Goal: Task Accomplishment & Management: Complete application form

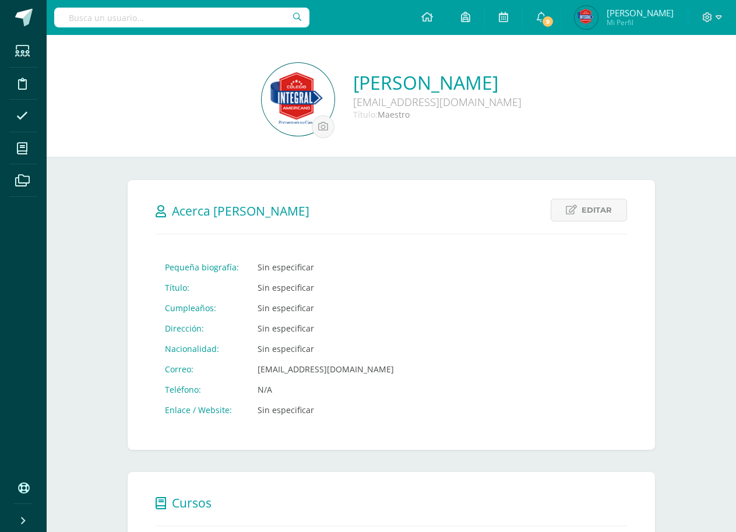
click at [623, 26] on span "Mi Perfil" at bounding box center [640, 22] width 67 height 10
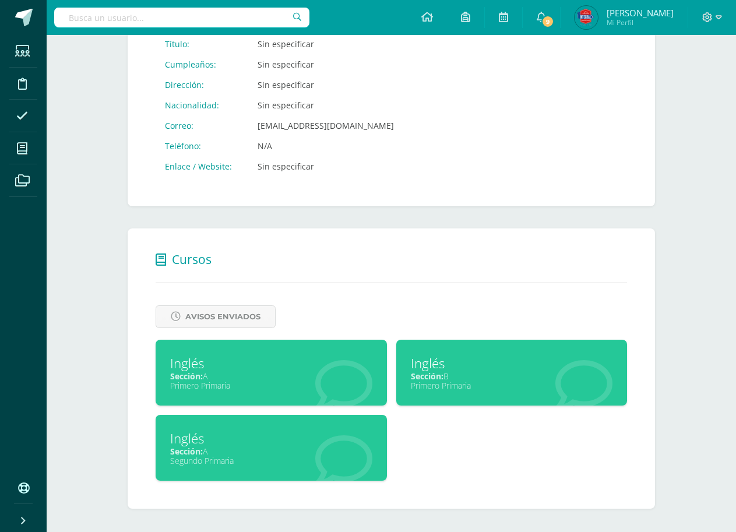
click at [346, 422] on div at bounding box center [344, 453] width 86 height 78
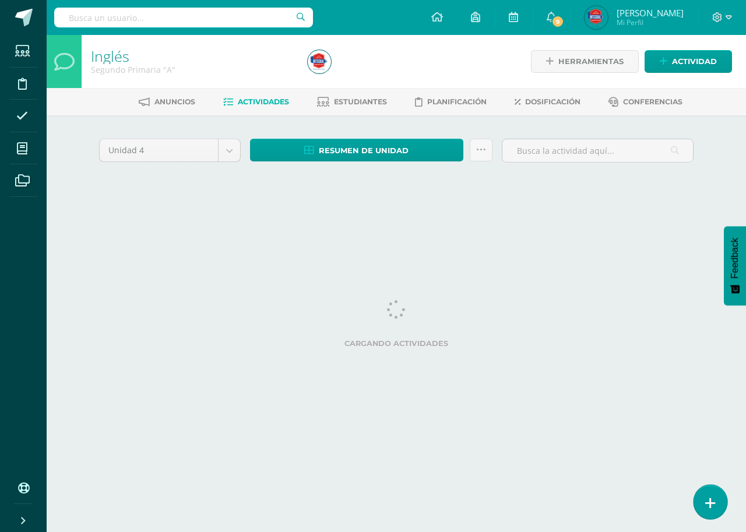
click at [713, 490] on link at bounding box center [709, 502] width 33 height 34
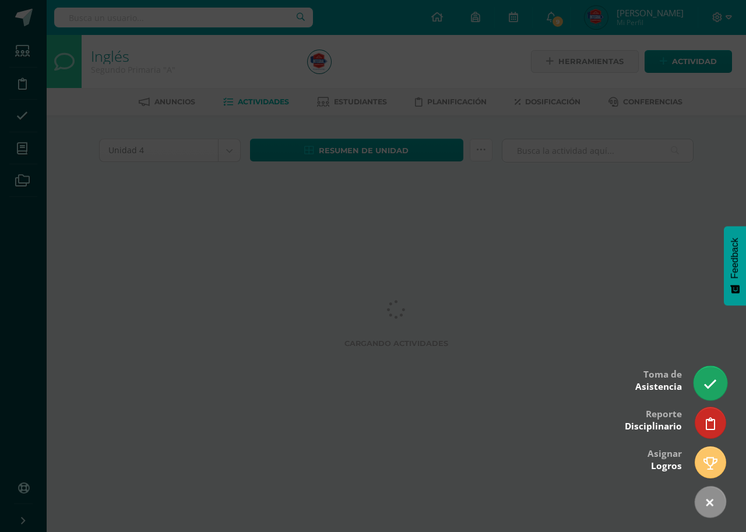
click at [705, 377] on link at bounding box center [709, 383] width 33 height 34
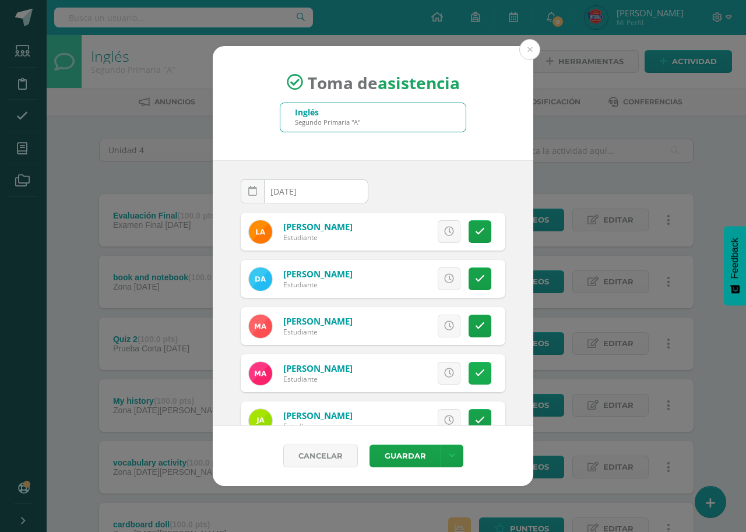
click at [469, 382] on link at bounding box center [480, 373] width 23 height 23
click at [414, 360] on div "Excusa Detalles sobre excusa: Añadir excusa a todas las inasistencias del día C…" at bounding box center [436, 373] width 137 height 38
click at [413, 369] on span "Excusa" at bounding box center [429, 373] width 32 height 22
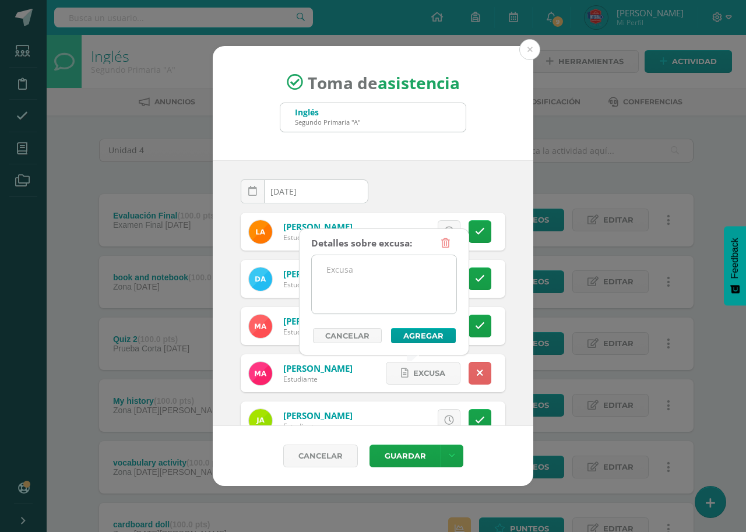
click at [375, 281] on textarea at bounding box center [384, 284] width 145 height 58
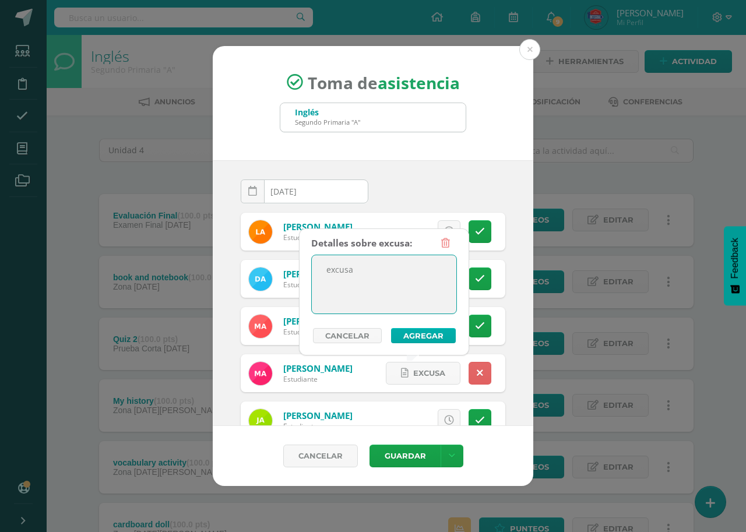
type textarea "excusa"
click at [441, 338] on button "Agregar" at bounding box center [423, 335] width 65 height 15
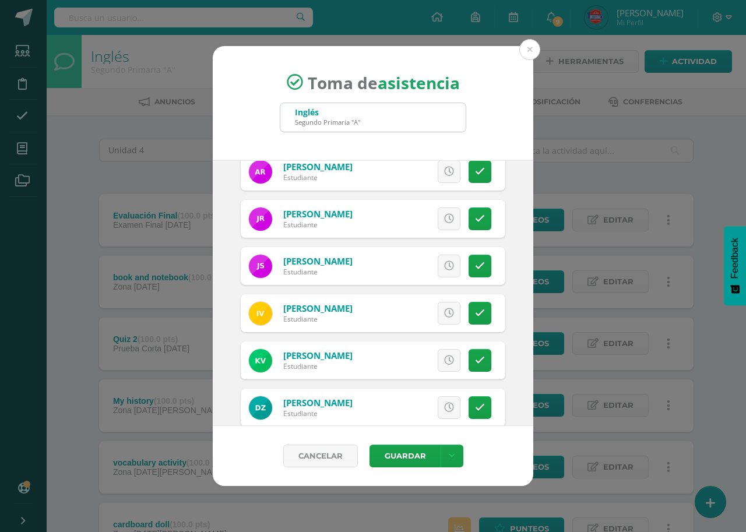
scroll to position [1118, 0]
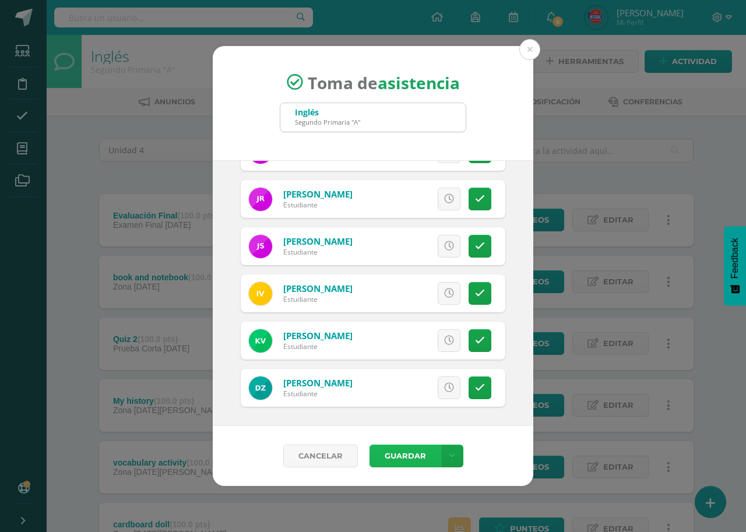
click at [423, 457] on button "Guardar" at bounding box center [404, 456] width 71 height 23
